Goal: Transaction & Acquisition: Purchase product/service

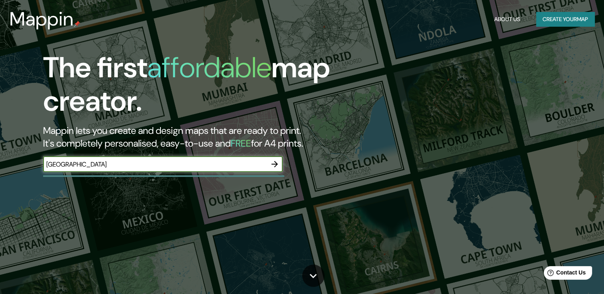
type input "[GEOGRAPHIC_DATA]"
click at [277, 166] on icon "button" at bounding box center [275, 165] width 10 height 10
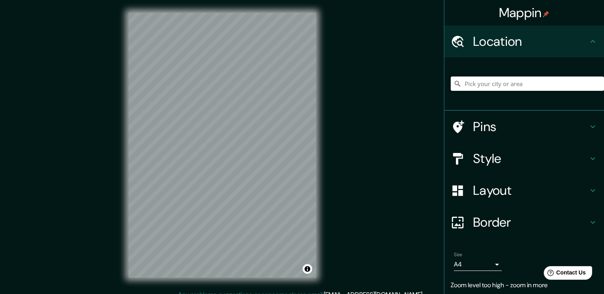
click at [473, 85] on input "Pick your city or area" at bounding box center [526, 84] width 153 height 14
click at [498, 84] on input "[GEOGRAPHIC_DATA], [GEOGRAPHIC_DATA], [GEOGRAPHIC_DATA]" at bounding box center [526, 84] width 153 height 14
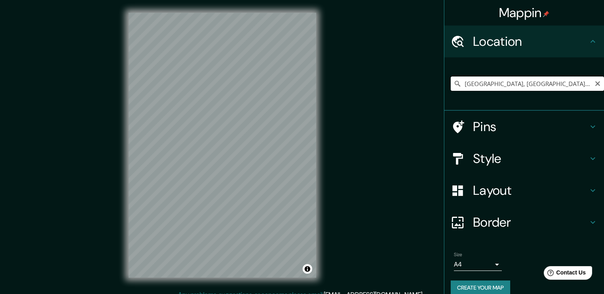
click at [458, 85] on input "[GEOGRAPHIC_DATA], [GEOGRAPHIC_DATA], [GEOGRAPHIC_DATA]" at bounding box center [526, 84] width 153 height 14
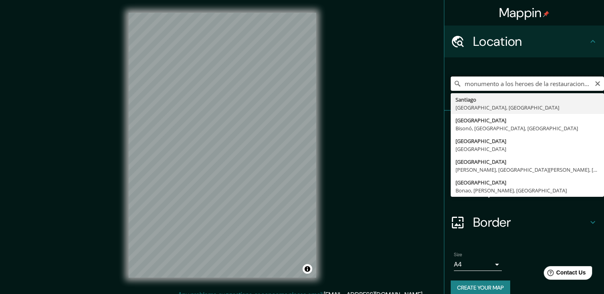
type input "[GEOGRAPHIC_DATA], [GEOGRAPHIC_DATA], [GEOGRAPHIC_DATA]"
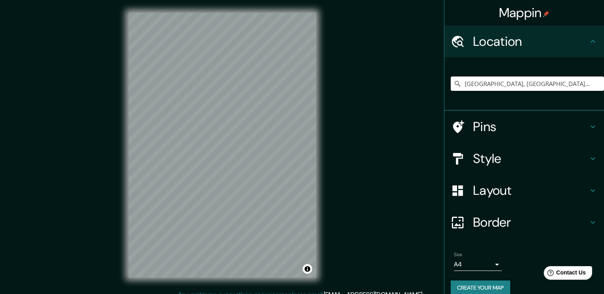
click at [292, 139] on div "© Mapbox © OpenStreetMap Improve this map" at bounding box center [222, 145] width 213 height 290
drag, startPoint x: 324, startPoint y: 109, endPoint x: 322, endPoint y: 119, distance: 9.8
click at [322, 119] on div "© Mapbox © OpenStreetMap Improve this map" at bounding box center [222, 145] width 213 height 290
click at [455, 122] on icon at bounding box center [458, 127] width 11 height 13
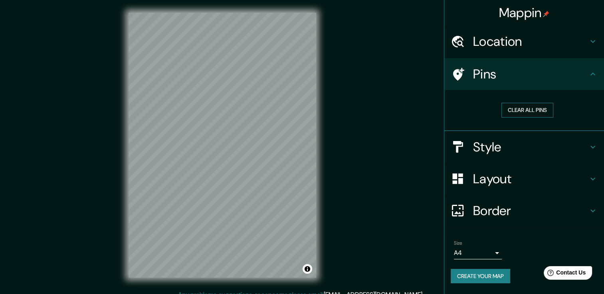
click at [542, 112] on button "Clear all pins" at bounding box center [527, 110] width 52 height 15
click at [476, 81] on h4 "Pins" at bounding box center [530, 74] width 115 height 16
click at [495, 152] on h4 "Style" at bounding box center [530, 147] width 115 height 16
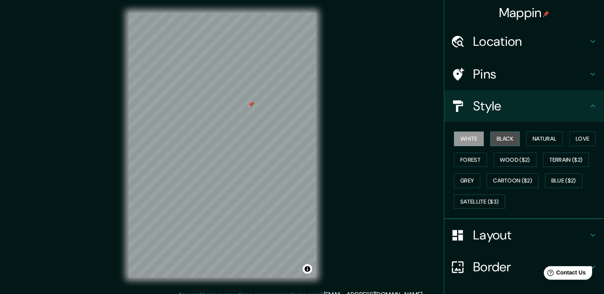
click at [500, 136] on button "Black" at bounding box center [505, 139] width 30 height 15
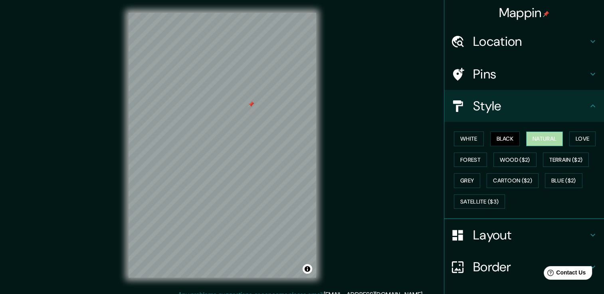
click at [526, 140] on button "Natural" at bounding box center [544, 139] width 37 height 15
click at [579, 140] on button "Love" at bounding box center [582, 139] width 26 height 15
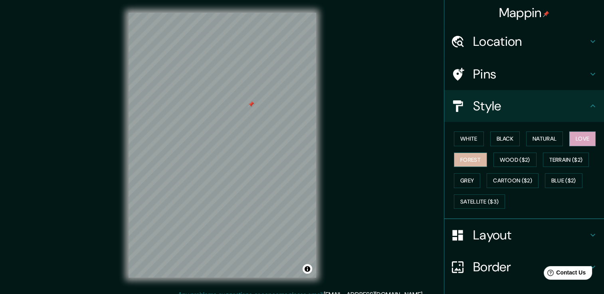
click at [469, 160] on button "Forest" at bounding box center [470, 160] width 33 height 15
click at [496, 164] on button "Wood ($2)" at bounding box center [514, 160] width 43 height 15
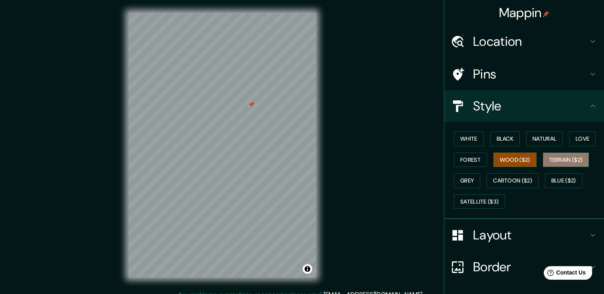
click at [561, 160] on button "Terrain ($2)" at bounding box center [566, 160] width 46 height 15
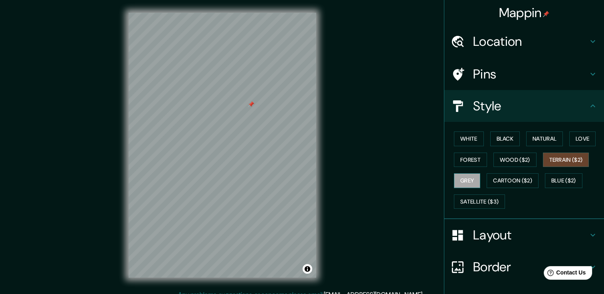
click at [458, 178] on button "Grey" at bounding box center [467, 181] width 26 height 15
click at [496, 178] on button "Cartoon ($2)" at bounding box center [512, 181] width 52 height 15
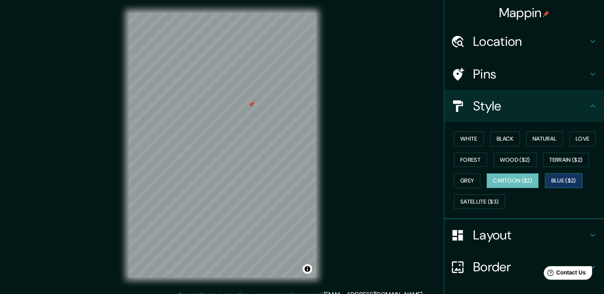
click at [551, 176] on button "Blue ($2)" at bounding box center [564, 181] width 38 height 15
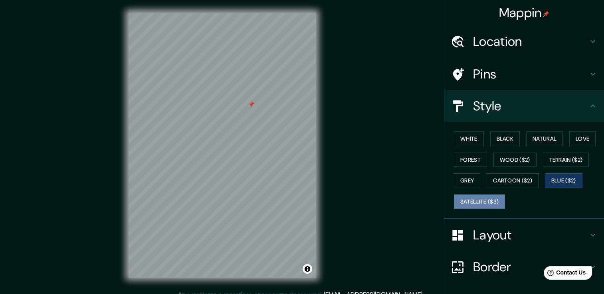
click at [473, 200] on button "Satellite ($3)" at bounding box center [479, 202] width 51 height 15
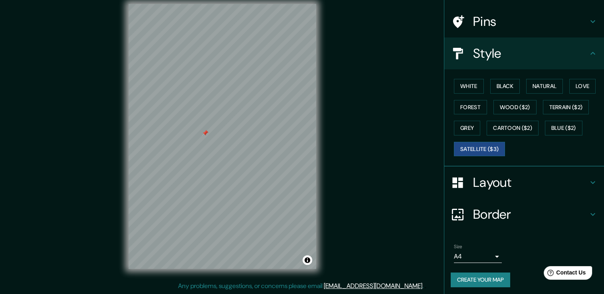
scroll to position [54, 0]
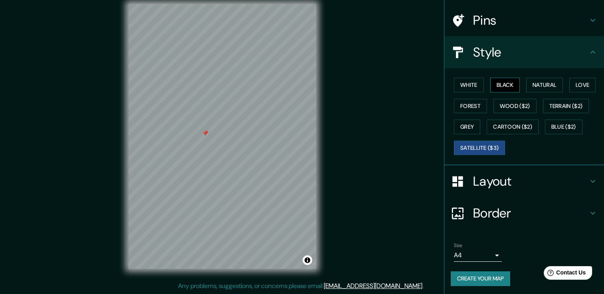
click at [490, 89] on button "Black" at bounding box center [505, 85] width 30 height 15
click at [467, 87] on button "White" at bounding box center [469, 85] width 30 height 15
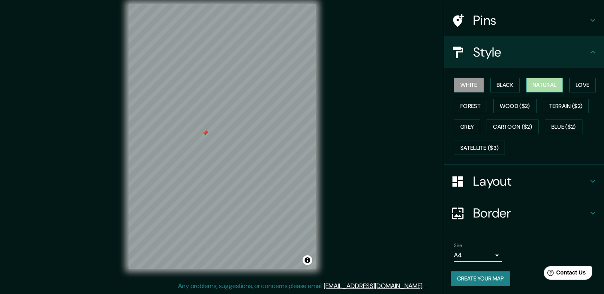
click at [545, 83] on button "Natural" at bounding box center [544, 85] width 37 height 15
click at [581, 80] on button "Love" at bounding box center [582, 85] width 26 height 15
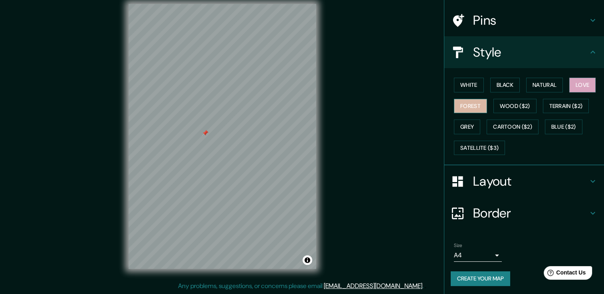
click at [464, 101] on button "Forest" at bounding box center [470, 106] width 33 height 15
click at [510, 109] on button "Wood ($2)" at bounding box center [514, 106] width 43 height 15
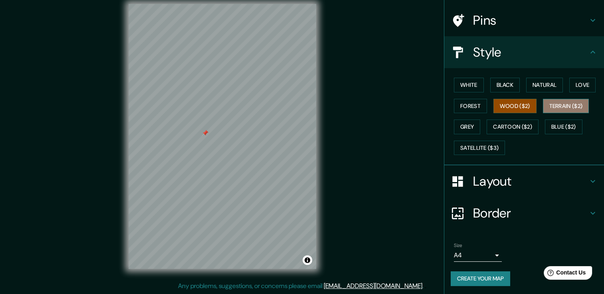
click at [550, 103] on button "Terrain ($2)" at bounding box center [566, 106] width 46 height 15
